Goal: Information Seeking & Learning: Learn about a topic

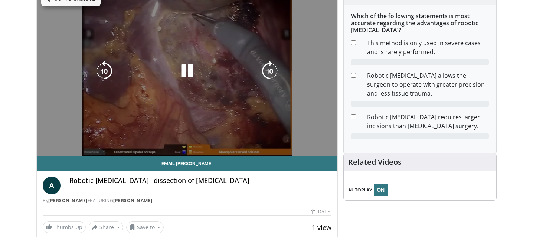
scroll to position [141, 0]
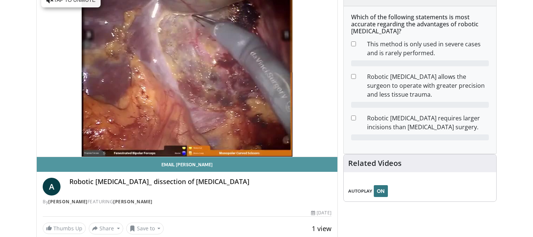
scroll to position [145, 0]
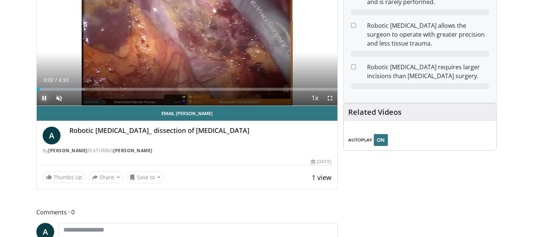
click at [42, 97] on span "Video Player" at bounding box center [44, 98] width 15 height 15
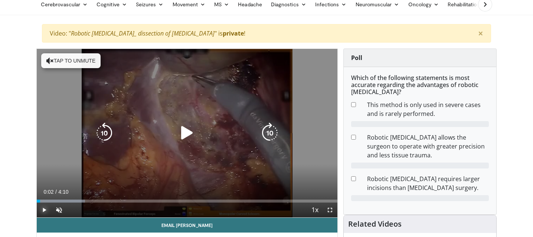
scroll to position [18, 0]
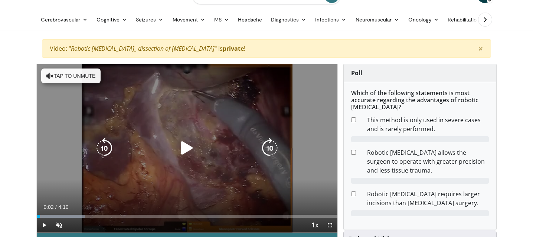
click at [181, 141] on icon "Video Player" at bounding box center [187, 148] width 21 height 21
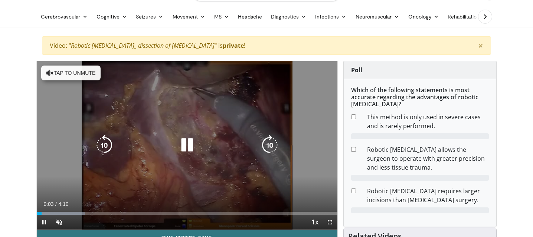
scroll to position [86, 0]
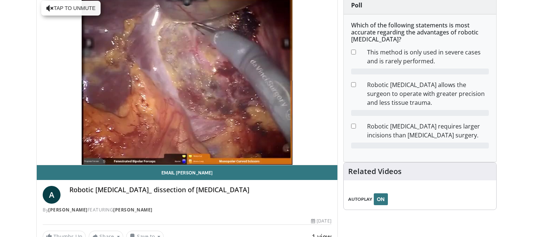
click at [144, 188] on h4 "Robotic cholecystectomy_ dissection of gallbladder" at bounding box center [200, 190] width 262 height 8
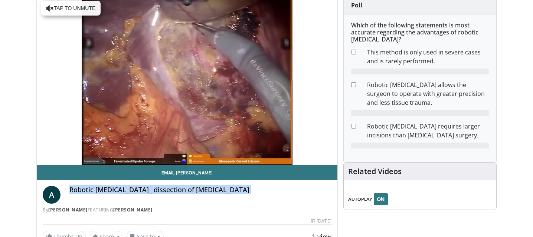
click at [144, 188] on h4 "Robotic cholecystectomy_ dissection of gallbladder" at bounding box center [200, 190] width 262 height 8
copy div "Robotic cholecystectomy_ dissection of gallbladder"
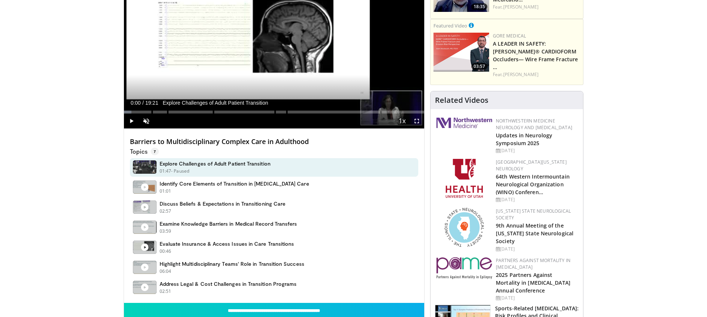
scroll to position [228, 0]
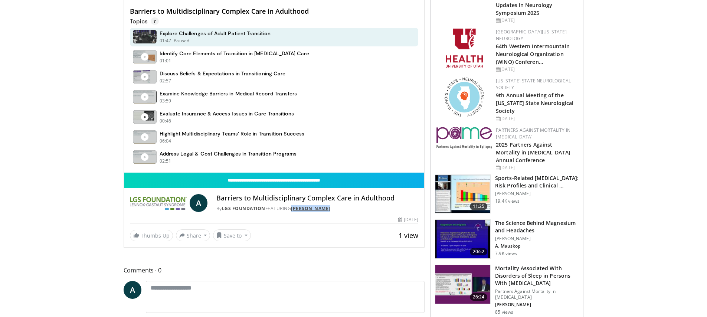
drag, startPoint x: 345, startPoint y: 210, endPoint x: 295, endPoint y: 206, distance: 50.3
click at [295, 206] on div "By LGS Foundation FEATURING Alexa M. King" at bounding box center [317, 208] width 202 height 7
copy link "Alexa M. King"
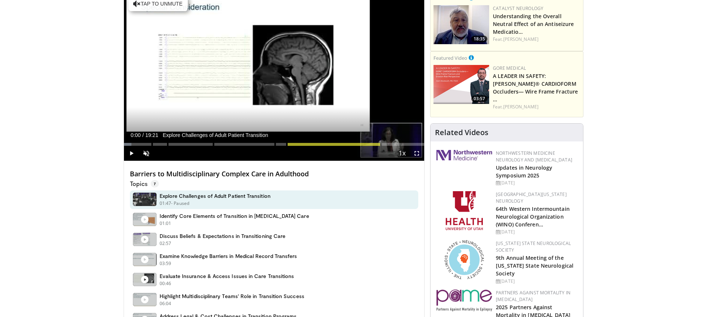
scroll to position [0, 0]
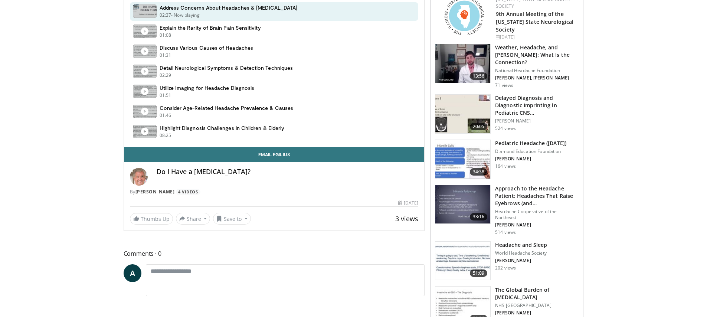
scroll to position [284, 0]
